Goal: Task Accomplishment & Management: Complete application form

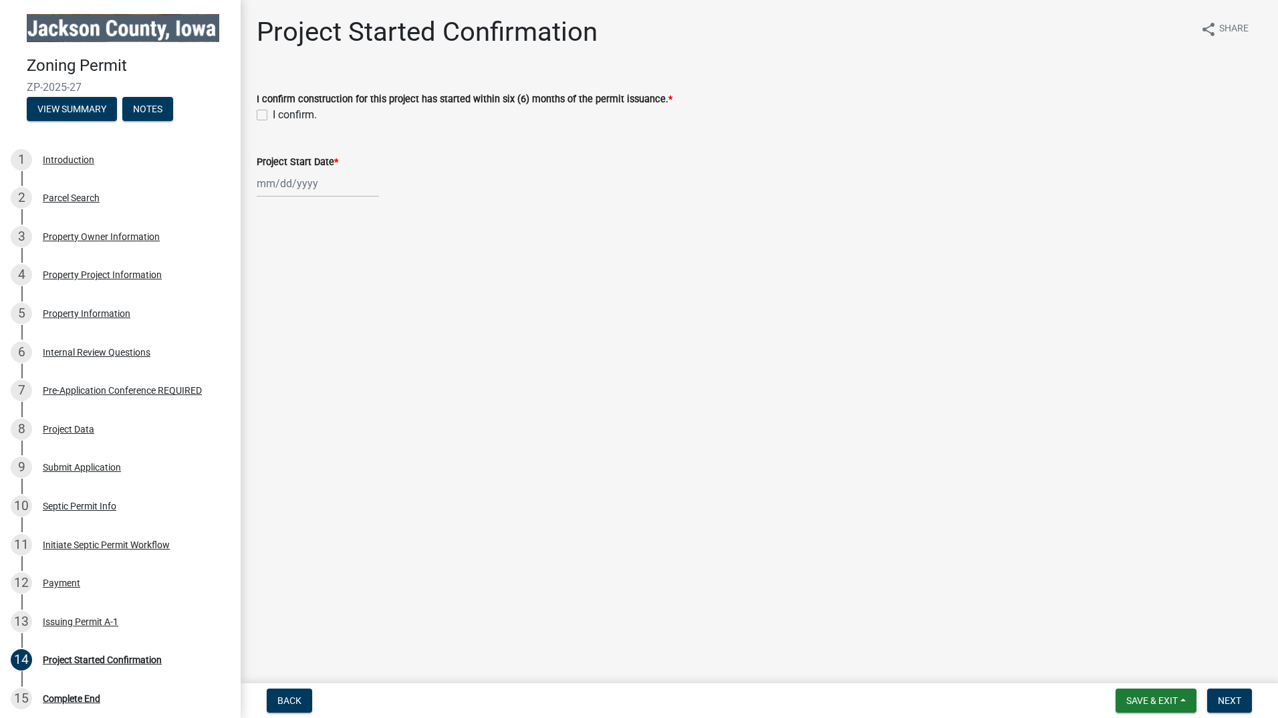
click at [273, 114] on label "I confirm." at bounding box center [295, 115] width 44 height 16
click at [273, 114] on input "I confirm." at bounding box center [277, 111] width 9 height 9
checkbox input "true"
select select "8"
select select "2025"
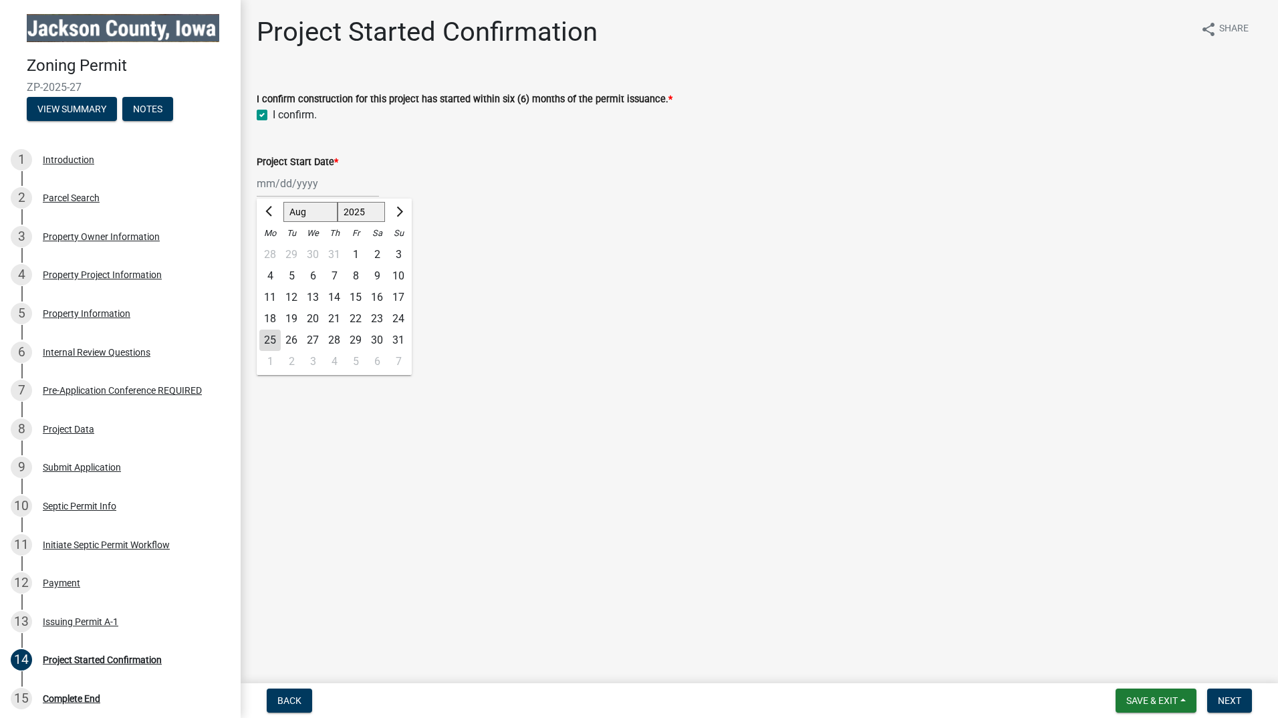
click at [273, 184] on div "[PERSON_NAME] Feb Mar Apr [PERSON_NAME][DATE] Oct Nov [DATE] 1526 1527 1528 152…" at bounding box center [318, 183] width 122 height 27
click at [271, 339] on div "25" at bounding box center [269, 340] width 21 height 21
type input "[DATE]"
click at [1170, 698] on span "Save & Exit" at bounding box center [1151, 700] width 51 height 11
click at [1138, 666] on button "Save & Exit" at bounding box center [1142, 666] width 107 height 32
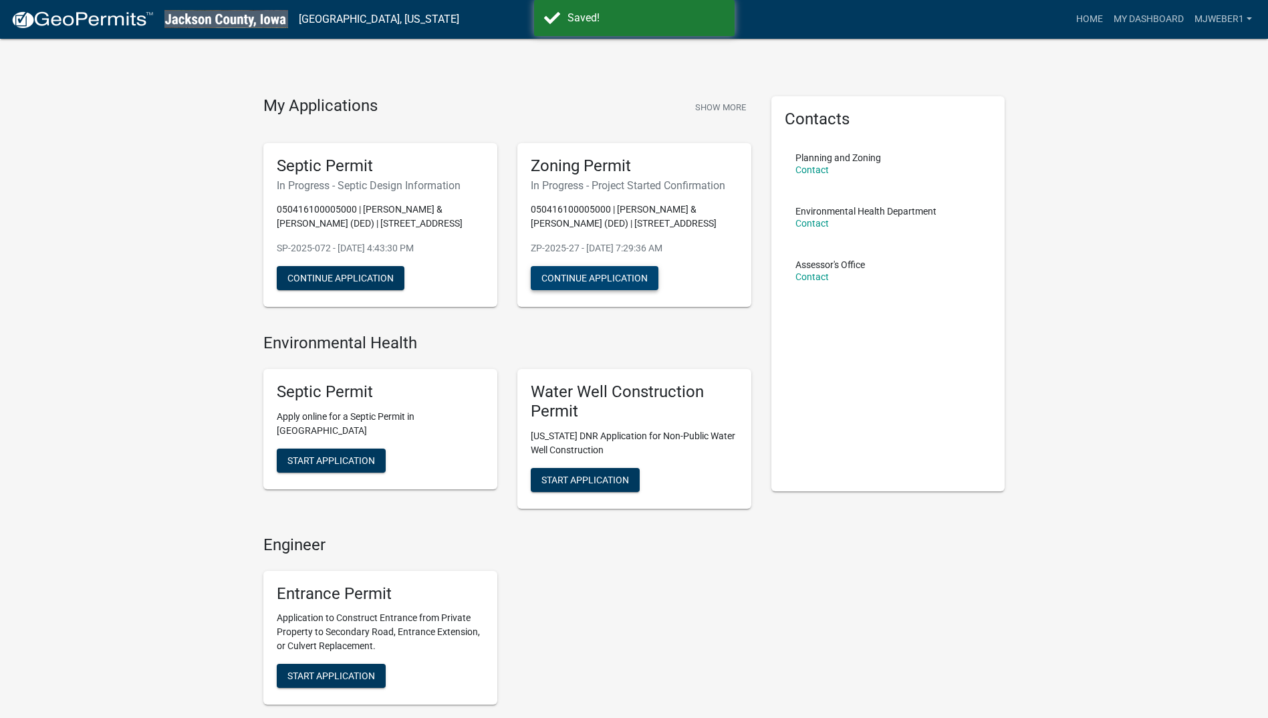
click at [592, 277] on button "Continue Application" at bounding box center [595, 278] width 128 height 24
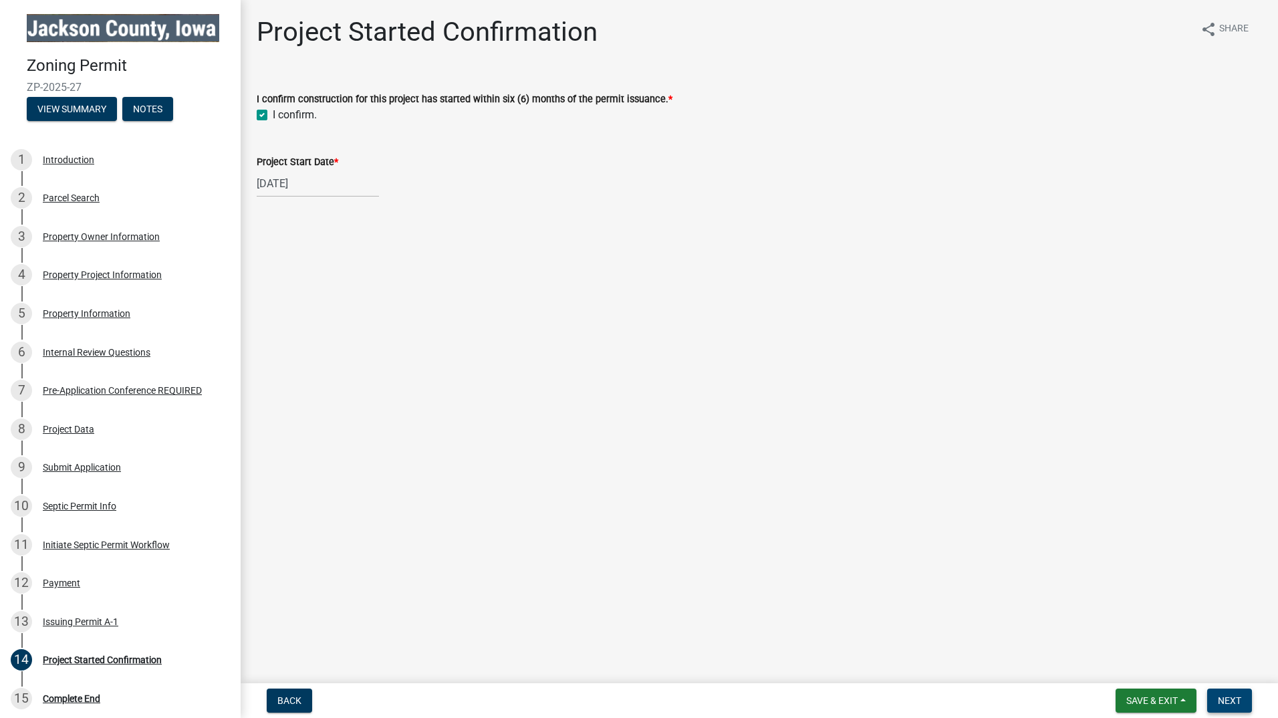
click at [1227, 694] on button "Next" at bounding box center [1229, 700] width 45 height 24
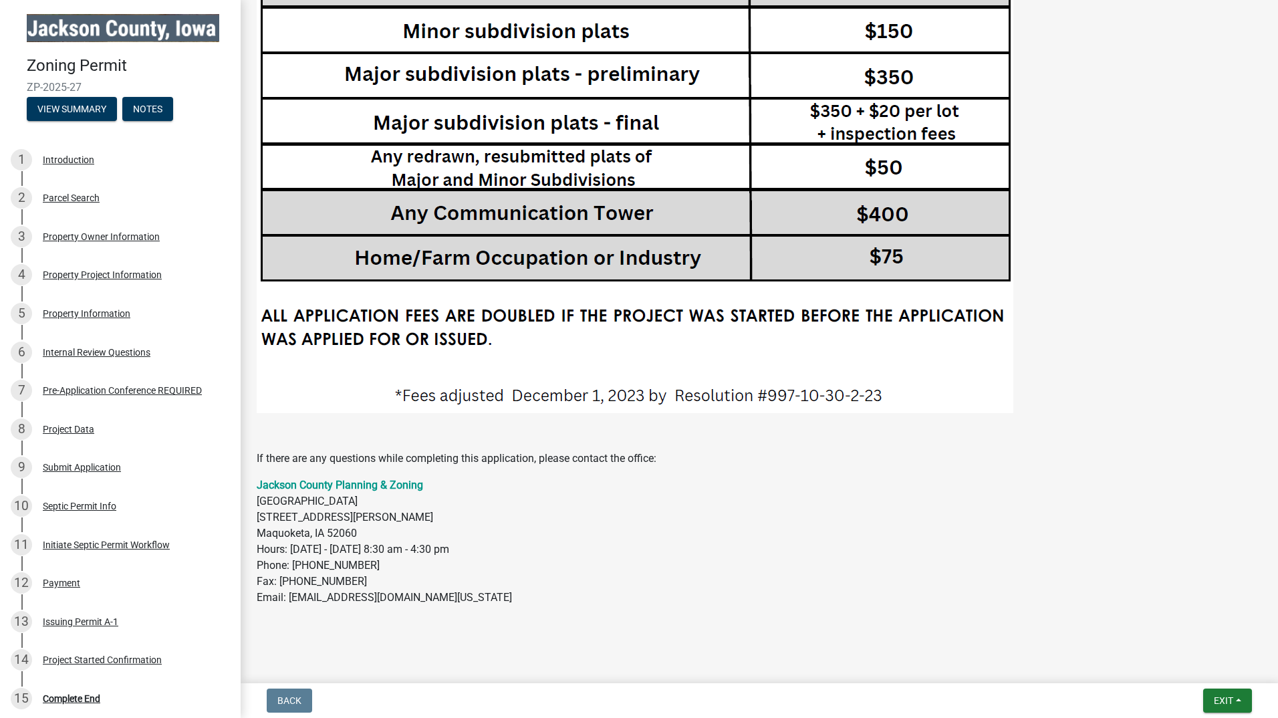
scroll to position [2828, 0]
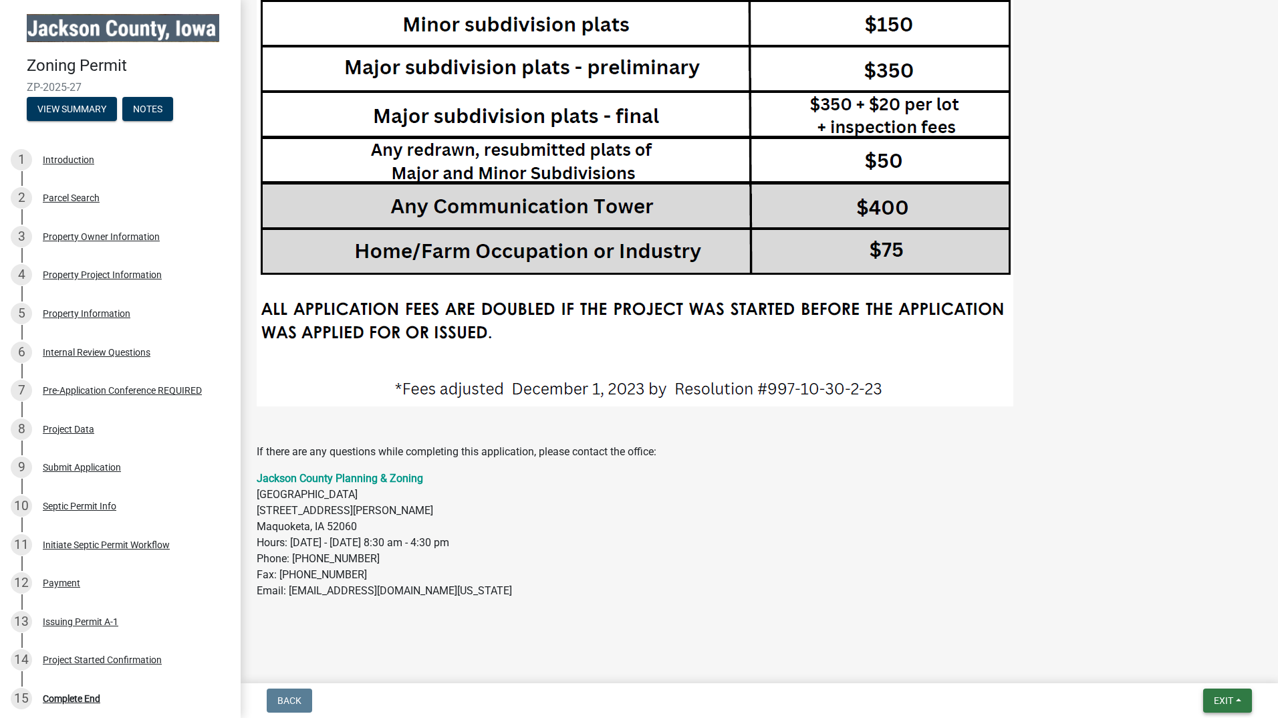
click at [1222, 695] on span "Exit" at bounding box center [1223, 700] width 19 height 11
click at [1188, 665] on button "Save & Exit" at bounding box center [1198, 666] width 107 height 32
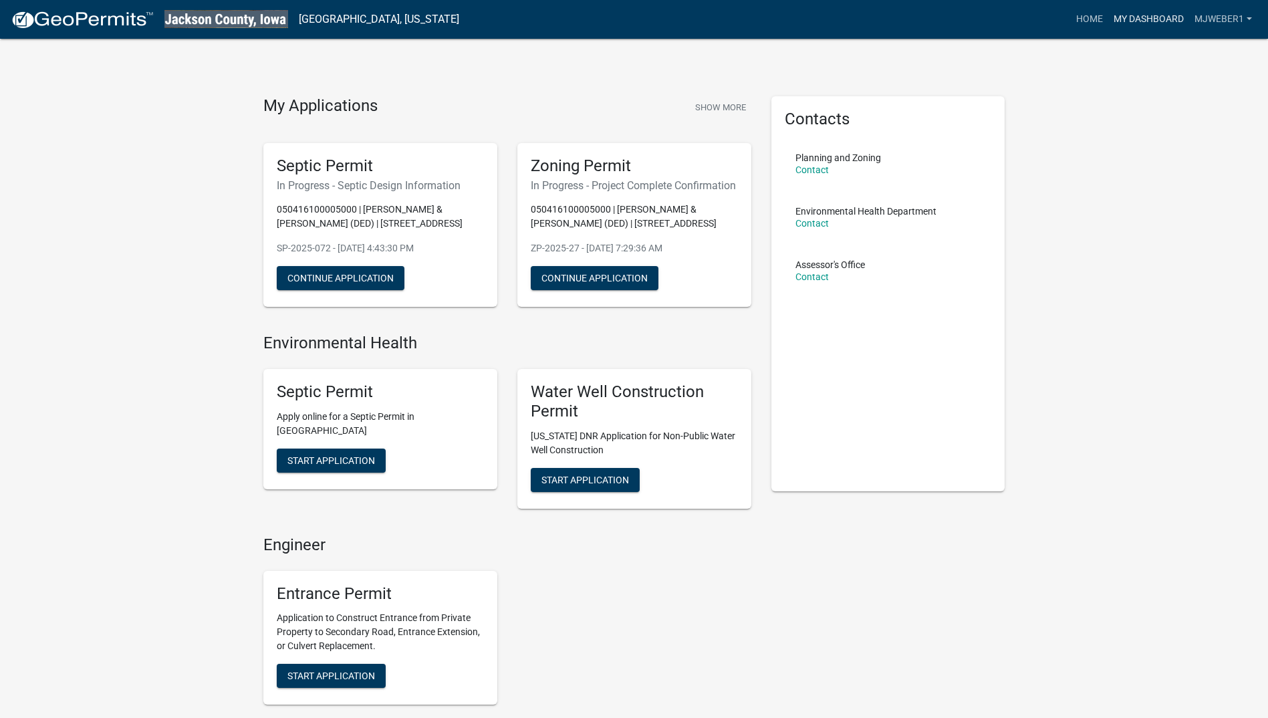
click at [1158, 15] on link "My Dashboard" at bounding box center [1148, 19] width 81 height 25
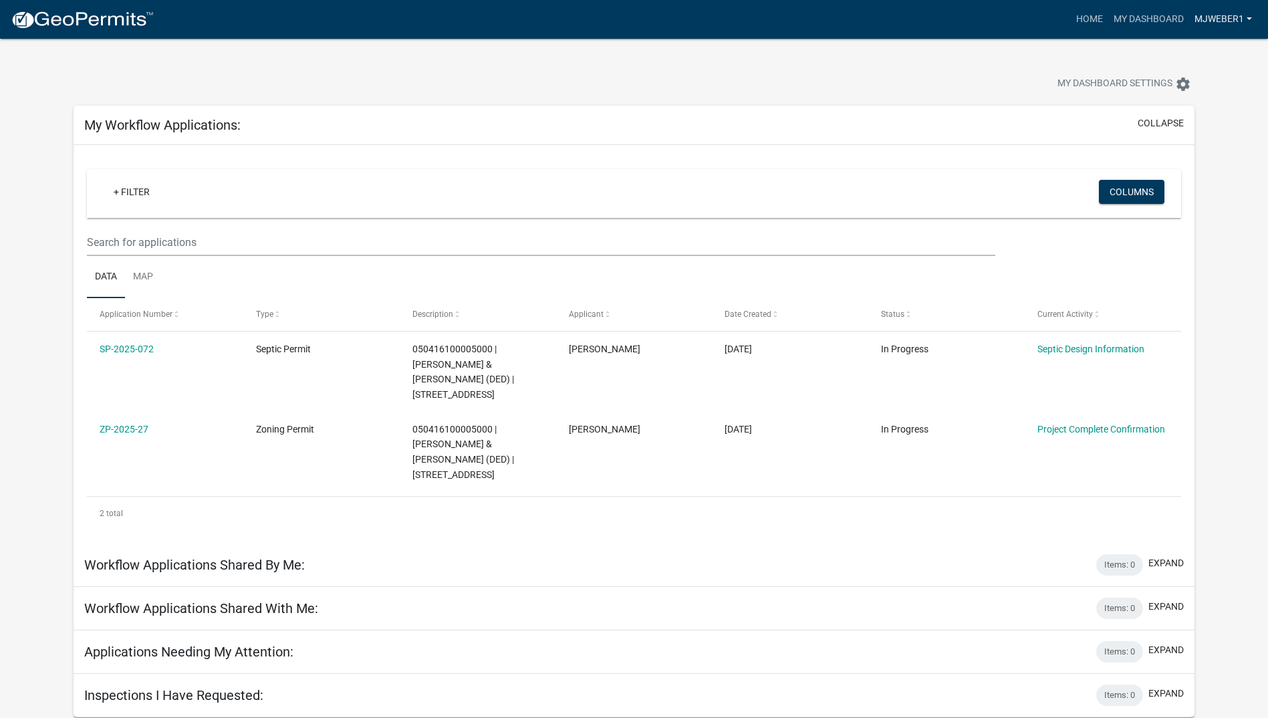
click at [1250, 18] on link "mjweber1" at bounding box center [1223, 19] width 68 height 25
click at [1200, 98] on link "Logout" at bounding box center [1203, 98] width 107 height 32
